Goal: Navigation & Orientation: Find specific page/section

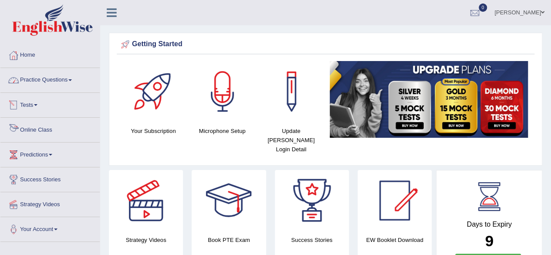
click at [43, 130] on link "Online Class" at bounding box center [49, 128] width 99 height 22
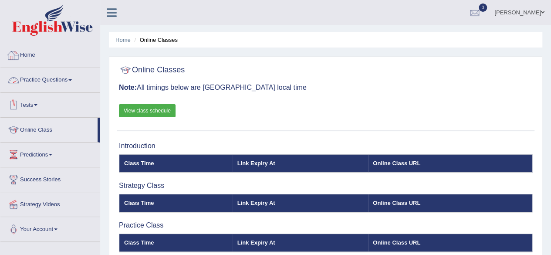
click at [40, 55] on link "Home" at bounding box center [49, 54] width 99 height 22
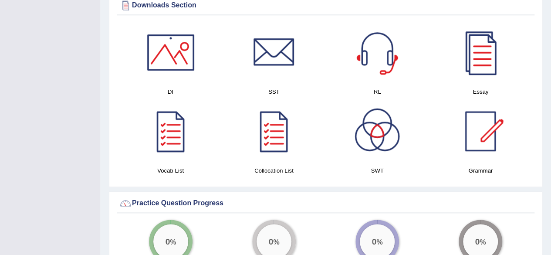
scroll to position [455, 0]
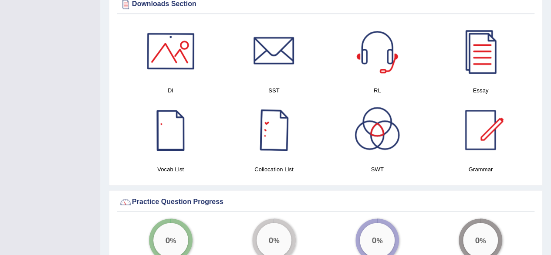
click at [177, 59] on div at bounding box center [170, 50] width 61 height 61
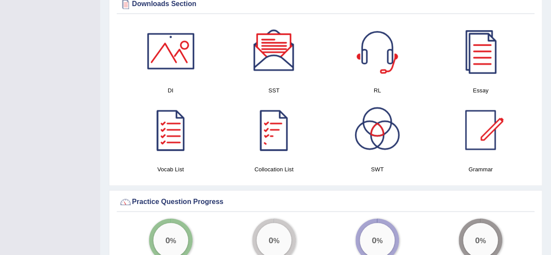
click at [283, 52] on div at bounding box center [273, 50] width 61 height 61
click at [387, 36] on div at bounding box center [376, 50] width 61 height 61
click at [486, 46] on div at bounding box center [480, 50] width 61 height 61
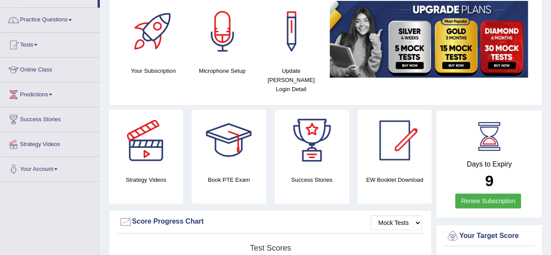
scroll to position [67, 0]
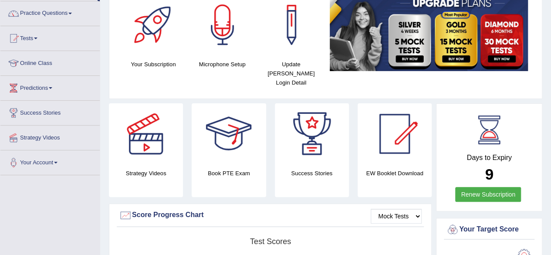
click at [244, 147] on div at bounding box center [228, 133] width 61 height 61
click at [303, 18] on div at bounding box center [291, 24] width 61 height 61
